Goal: Information Seeking & Learning: Learn about a topic

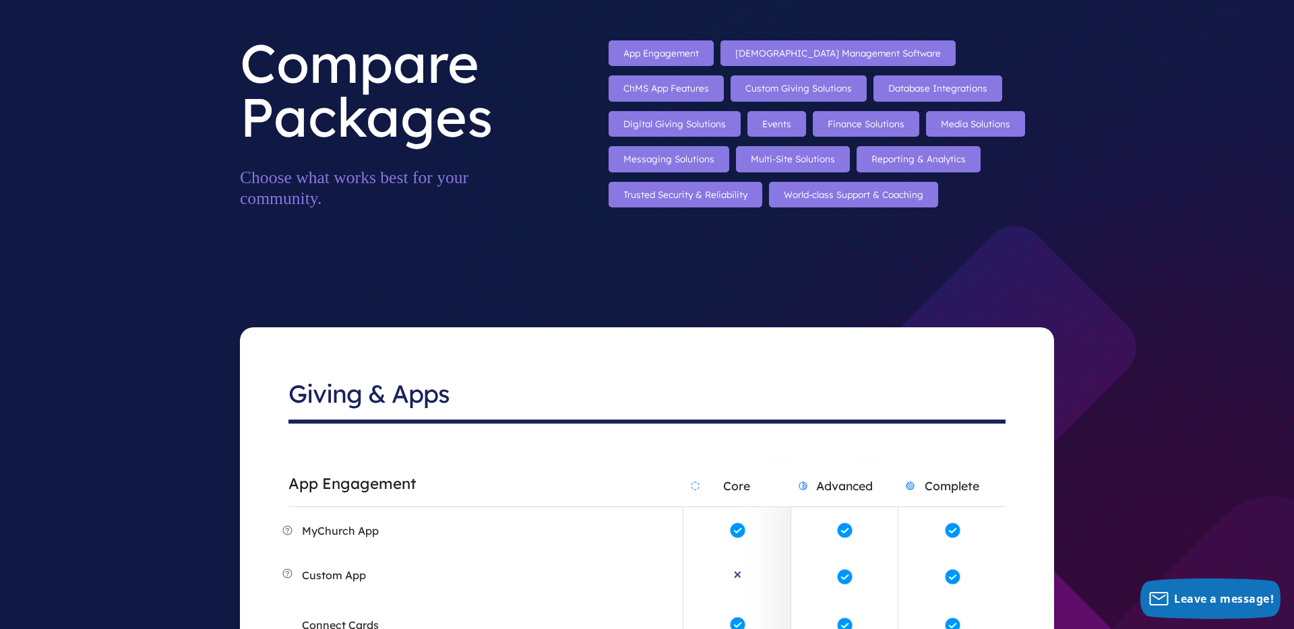
scroll to position [114, 0]
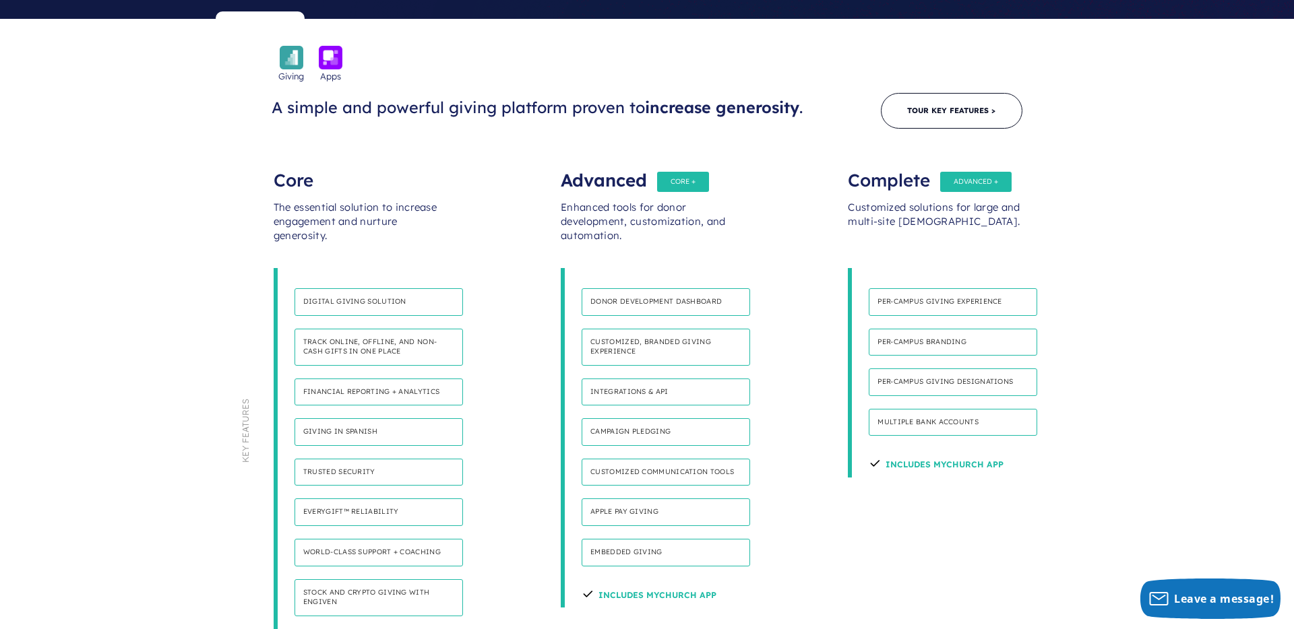
scroll to position [714, 0]
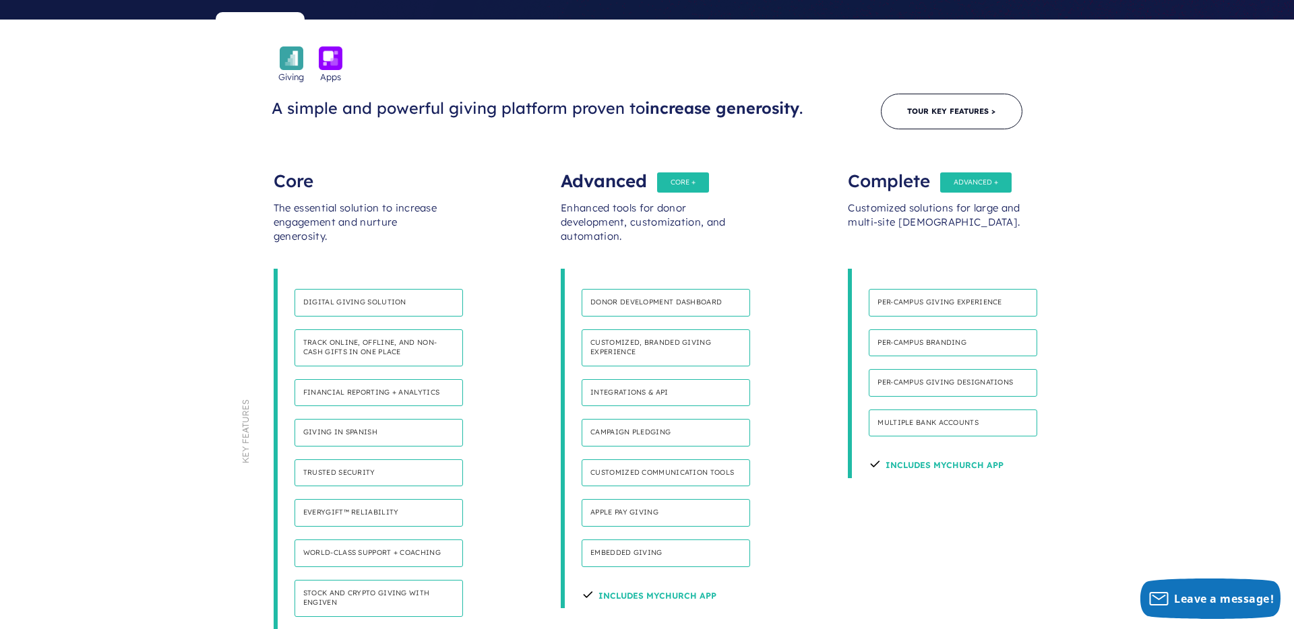
click at [909, 369] on h4 "Per-campus giving designations" at bounding box center [953, 383] width 168 height 28
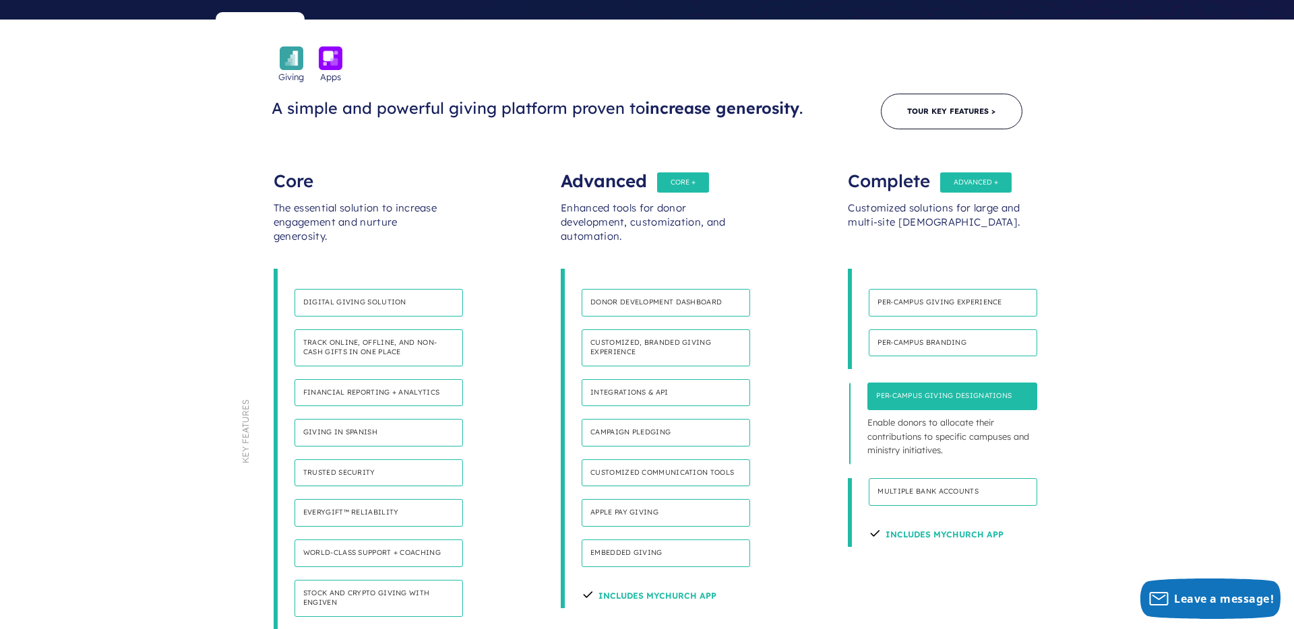
click at [909, 356] on p "Strengthen the sense of belonging by visually representing each campus or minis…" at bounding box center [953, 361] width 168 height 11
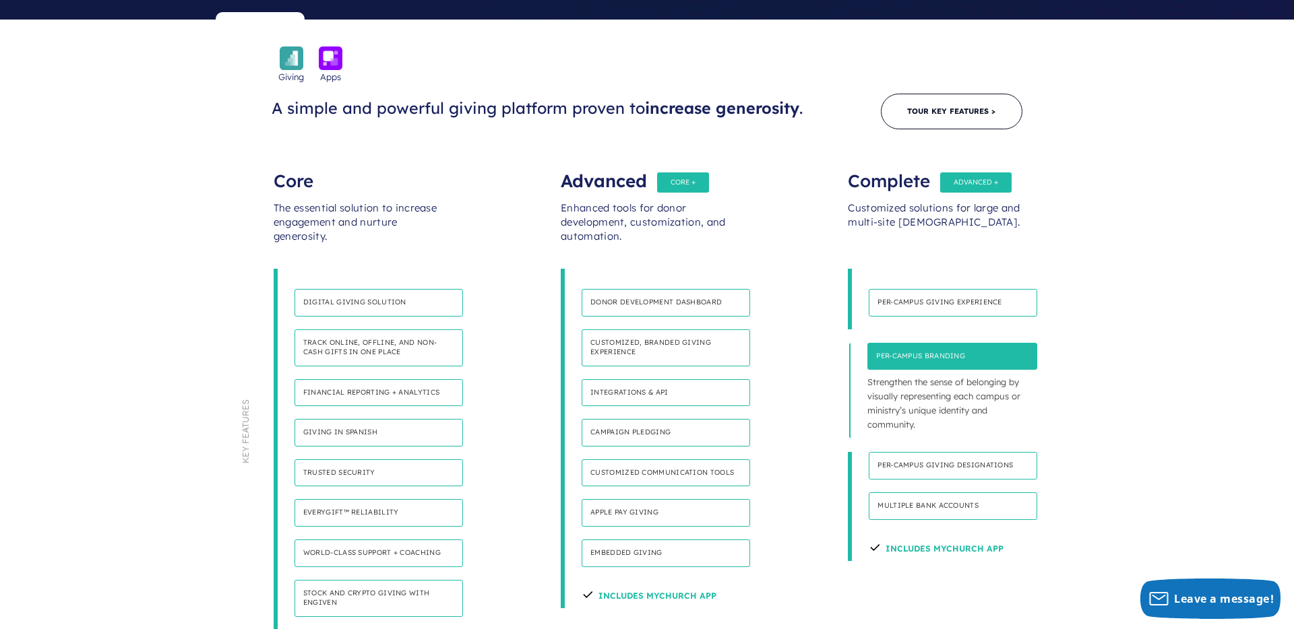
click at [921, 343] on h4 "Per-campus branding" at bounding box center [952, 357] width 170 height 28
click at [1026, 370] on p "Strengthen the sense of belonging by visually representing each campus or minis…" at bounding box center [952, 403] width 170 height 67
click at [1115, 269] on section "Giving Apps A simple and powerful giving platform proven to increase generosity…" at bounding box center [647, 346] width 1294 height 652
click at [1035, 289] on h4 "Per-Campus giving experience" at bounding box center [953, 303] width 168 height 28
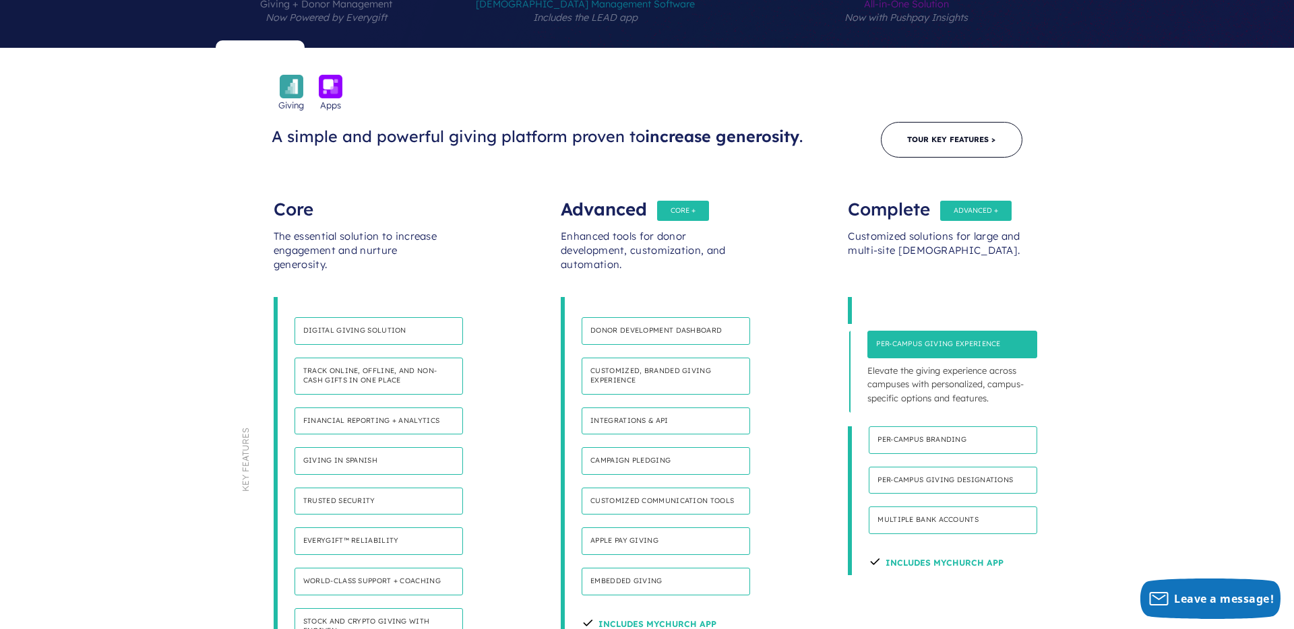
scroll to position [688, 0]
